Goal: Information Seeking & Learning: Check status

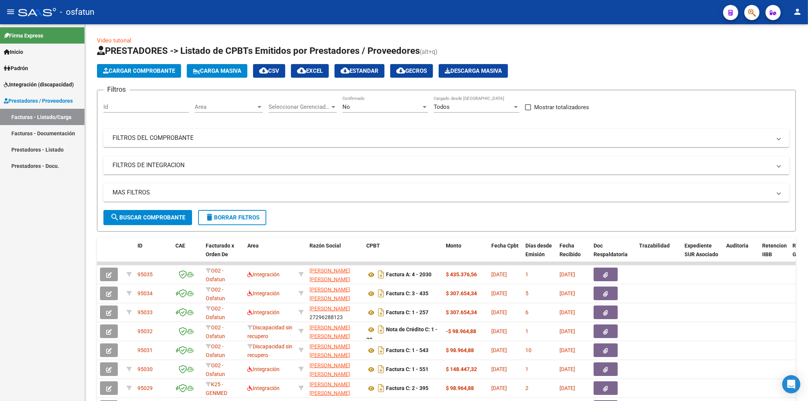
click at [17, 65] on span "Padrón" at bounding box center [16, 68] width 24 height 8
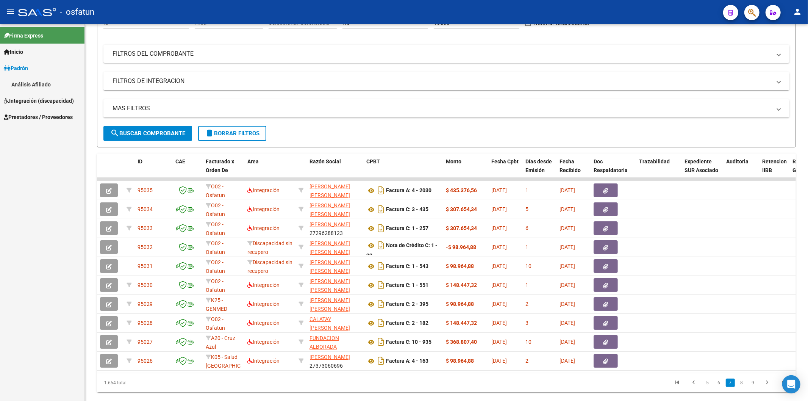
click at [20, 83] on link "Análisis Afiliado" at bounding box center [42, 84] width 85 height 16
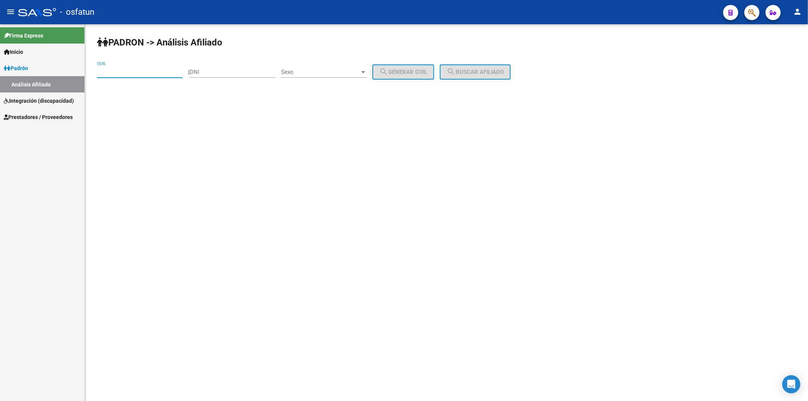
paste input "20-17816432-6"
type input "20-17816432-6"
click at [468, 76] on button "search Buscar afiliado" at bounding box center [475, 71] width 71 height 15
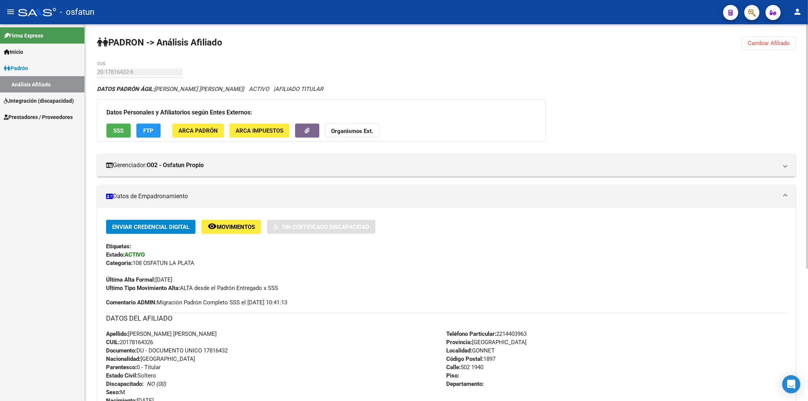
click at [224, 353] on span "Documento: DU - DOCUMENTO UNICO 17816432" at bounding box center [167, 350] width 122 height 7
copy span "17816432"
click at [353, 129] on strong "Organismos Ext." at bounding box center [352, 131] width 42 height 7
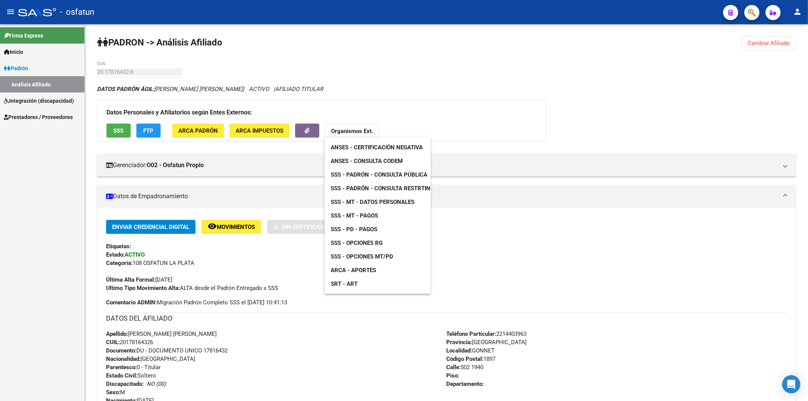
click at [372, 143] on link "ANSES - Certificación Negativa" at bounding box center [377, 148] width 104 height 14
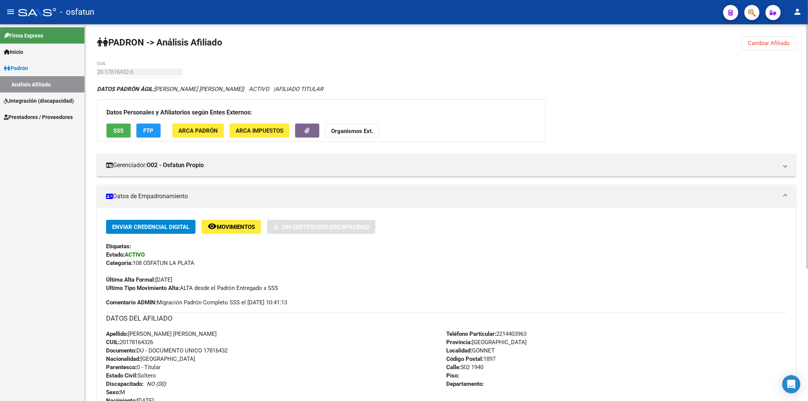
click at [354, 135] on strong "Organismos Ext." at bounding box center [352, 131] width 42 height 7
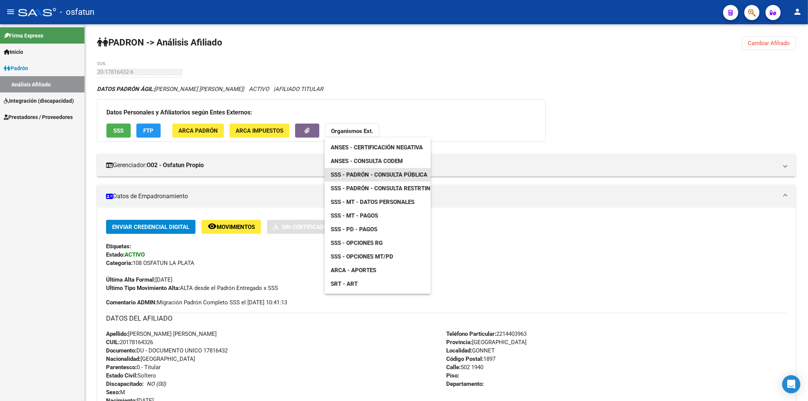
click at [368, 174] on span "SSS - Padrón - Consulta Pública" at bounding box center [379, 174] width 97 height 7
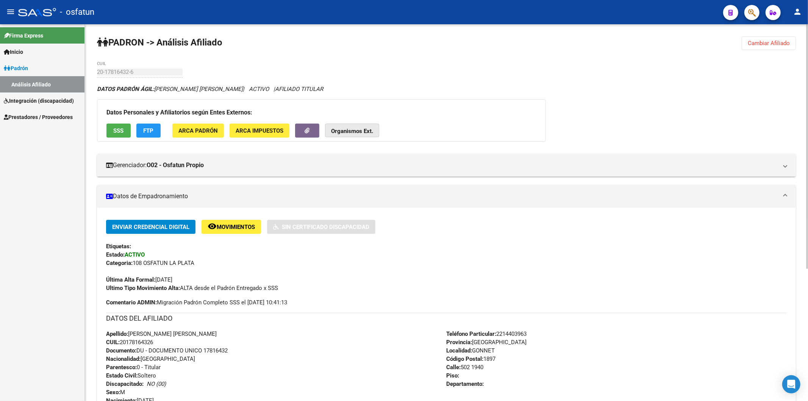
click at [361, 128] on strong "Organismos Ext." at bounding box center [352, 131] width 42 height 7
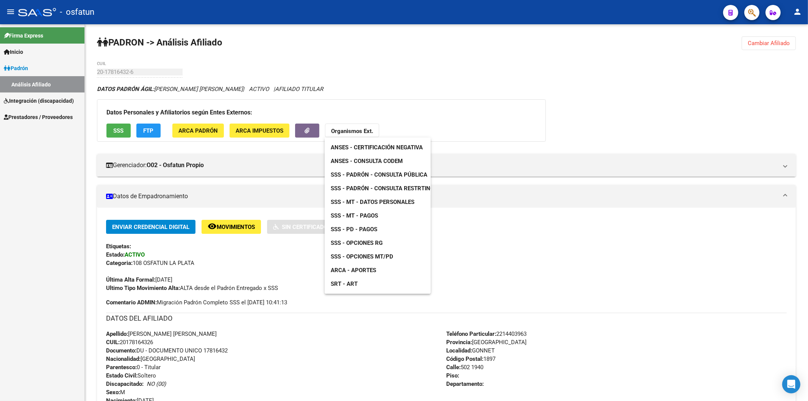
click at [395, 203] on span "SSS - MT - Datos Personales" at bounding box center [373, 202] width 84 height 7
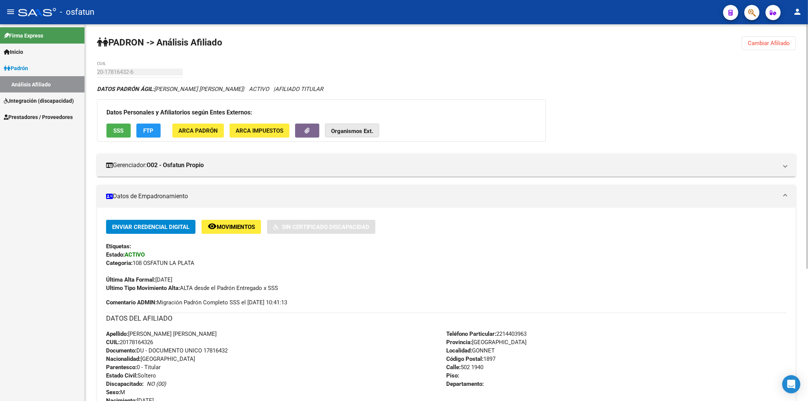
click at [370, 129] on strong "Organismos Ext." at bounding box center [352, 131] width 42 height 7
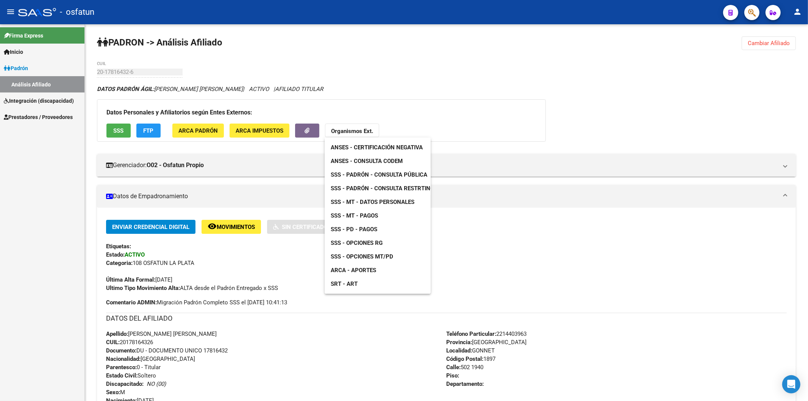
click at [359, 254] on span "SSS - Opciones MT/PD" at bounding box center [362, 256] width 63 height 7
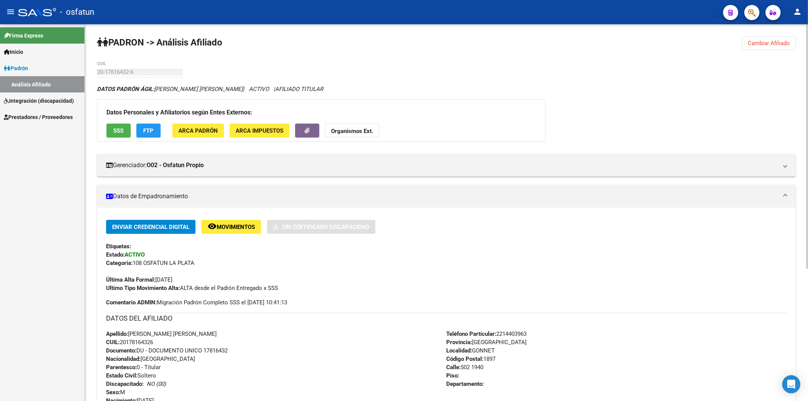
click at [343, 124] on button "Organismos Ext." at bounding box center [352, 131] width 54 height 14
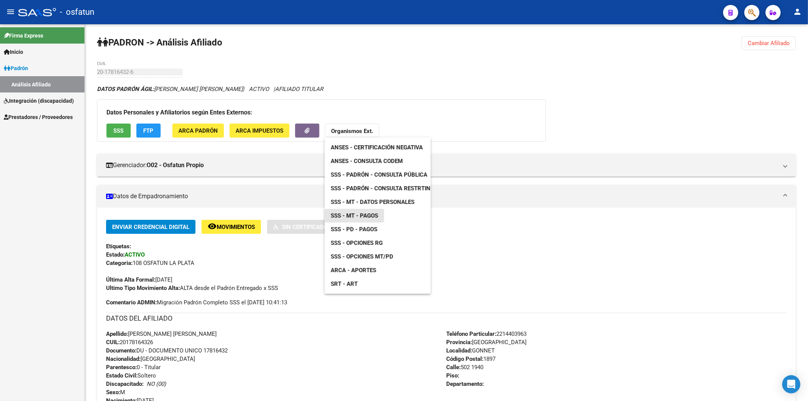
click at [368, 215] on span "SSS - MT - Pagos" at bounding box center [354, 215] width 47 height 7
